Goal: Information Seeking & Learning: Stay updated

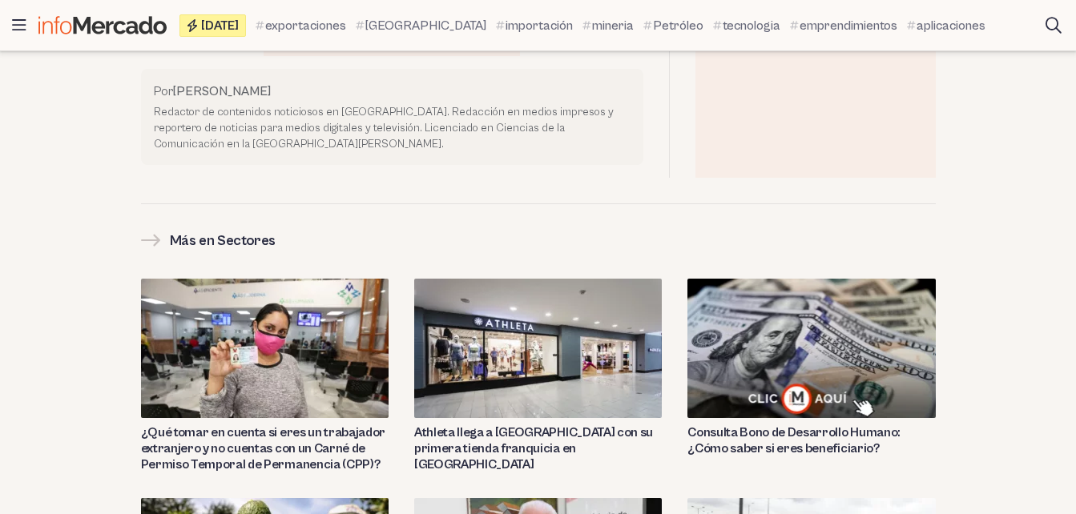
scroll to position [1816, 0]
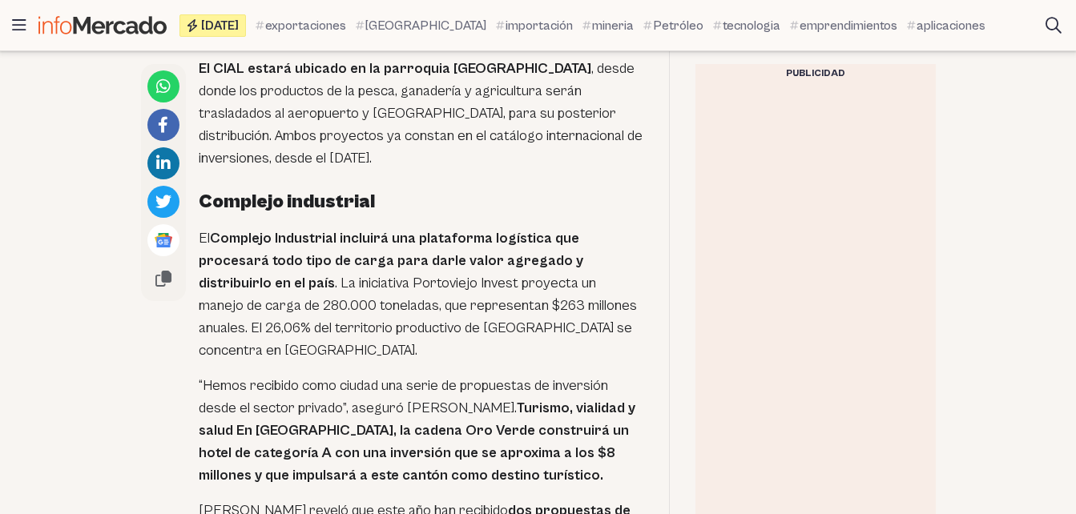
drag, startPoint x: 1080, startPoint y: 233, endPoint x: 360, endPoint y: 496, distance: 765.7
click at [360, 496] on div "Saltar al contenido Titulares Buscar Temas Últimas noticias Emprendimientos Sec…" at bounding box center [538, 476] width 1076 height 4585
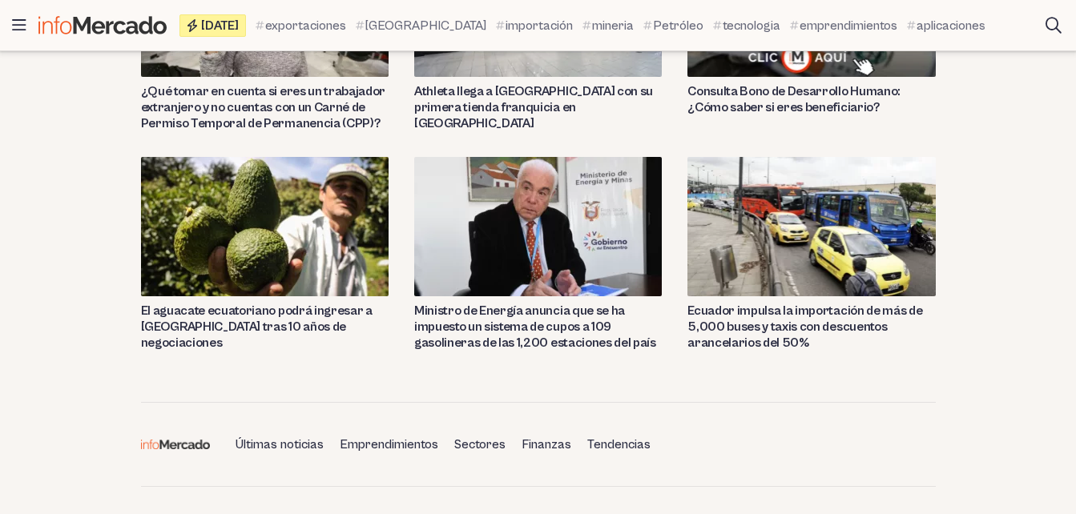
scroll to position [3852, 0]
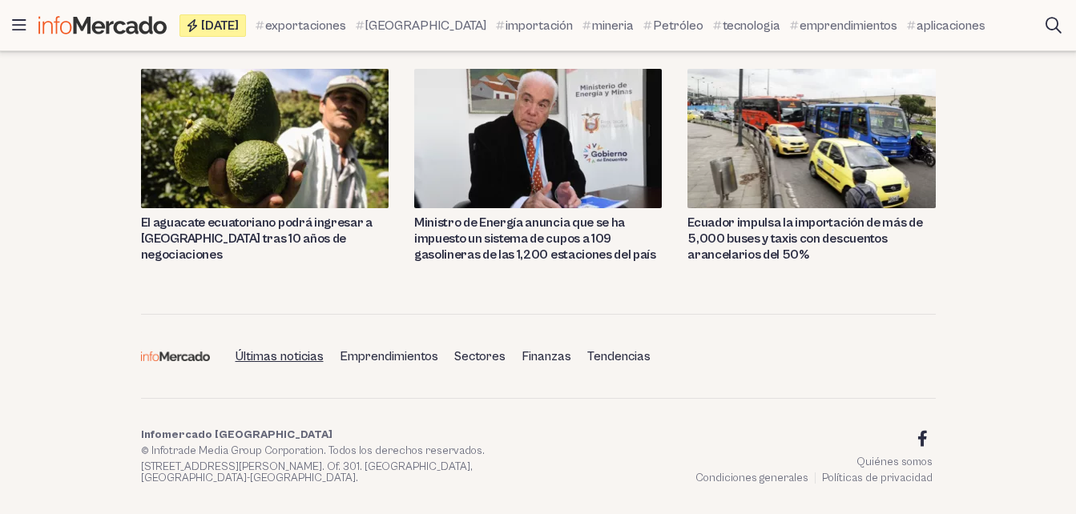
click at [256, 343] on link "Últimas noticias" at bounding box center [279, 356] width 101 height 27
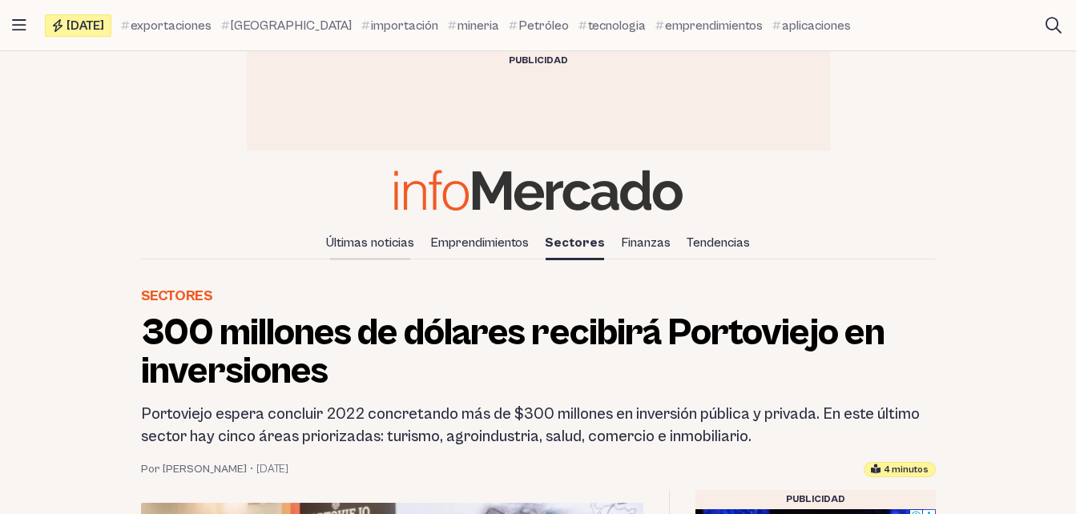
click at [378, 241] on link "Últimas noticias" at bounding box center [370, 242] width 101 height 27
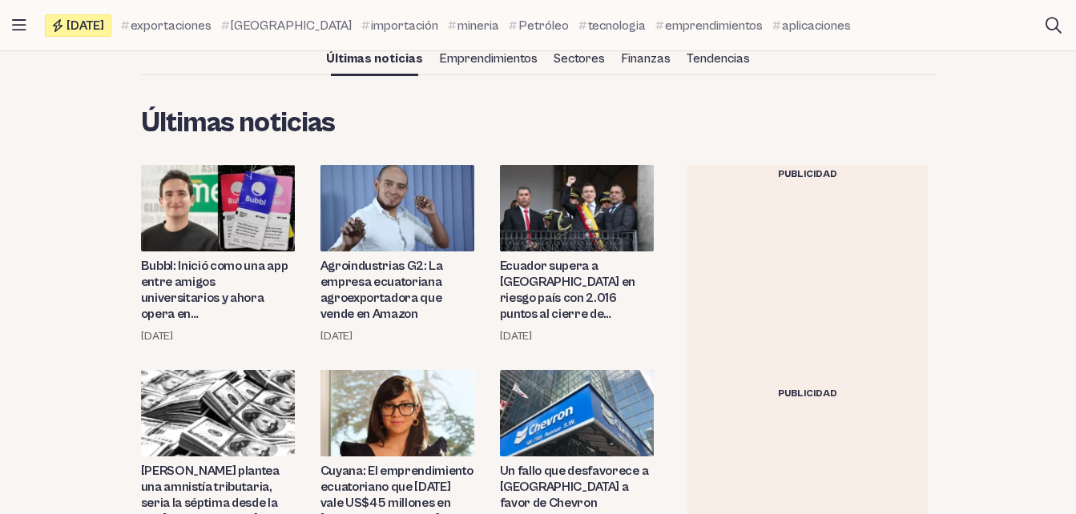
scroll to position [191, 0]
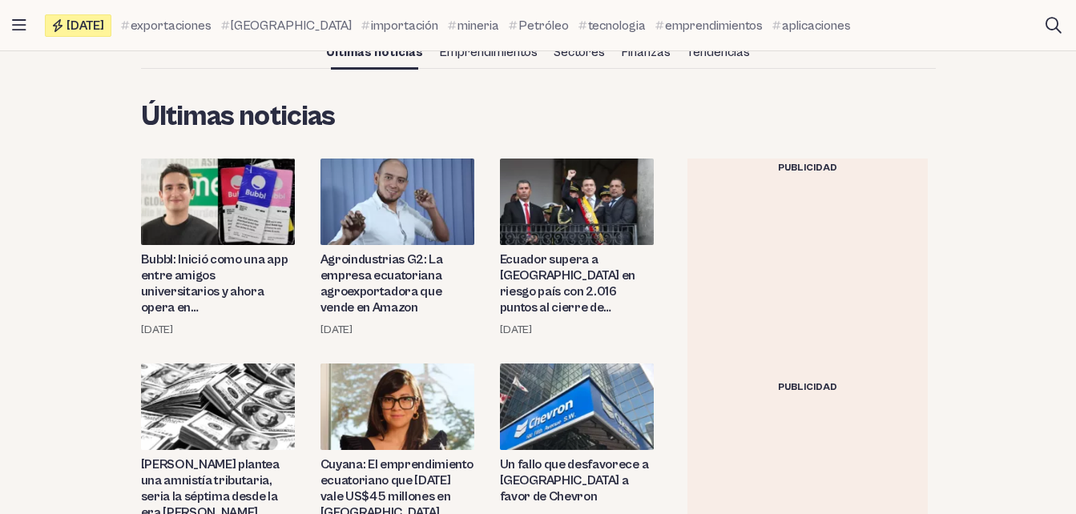
click at [388, 213] on img at bounding box center [397, 202] width 154 height 86
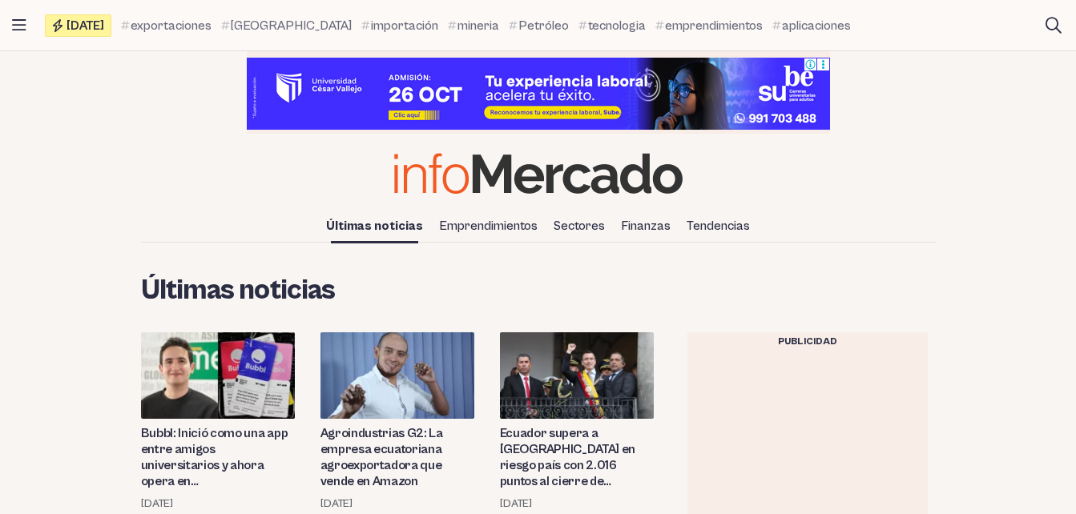
scroll to position [0, 0]
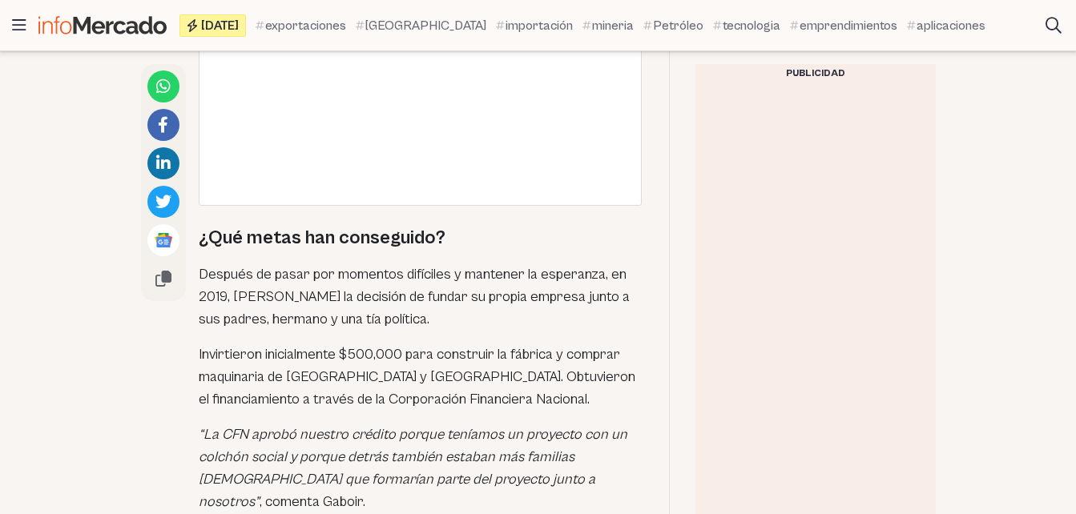
scroll to position [3112, 0]
